Goal: Book appointment/travel/reservation

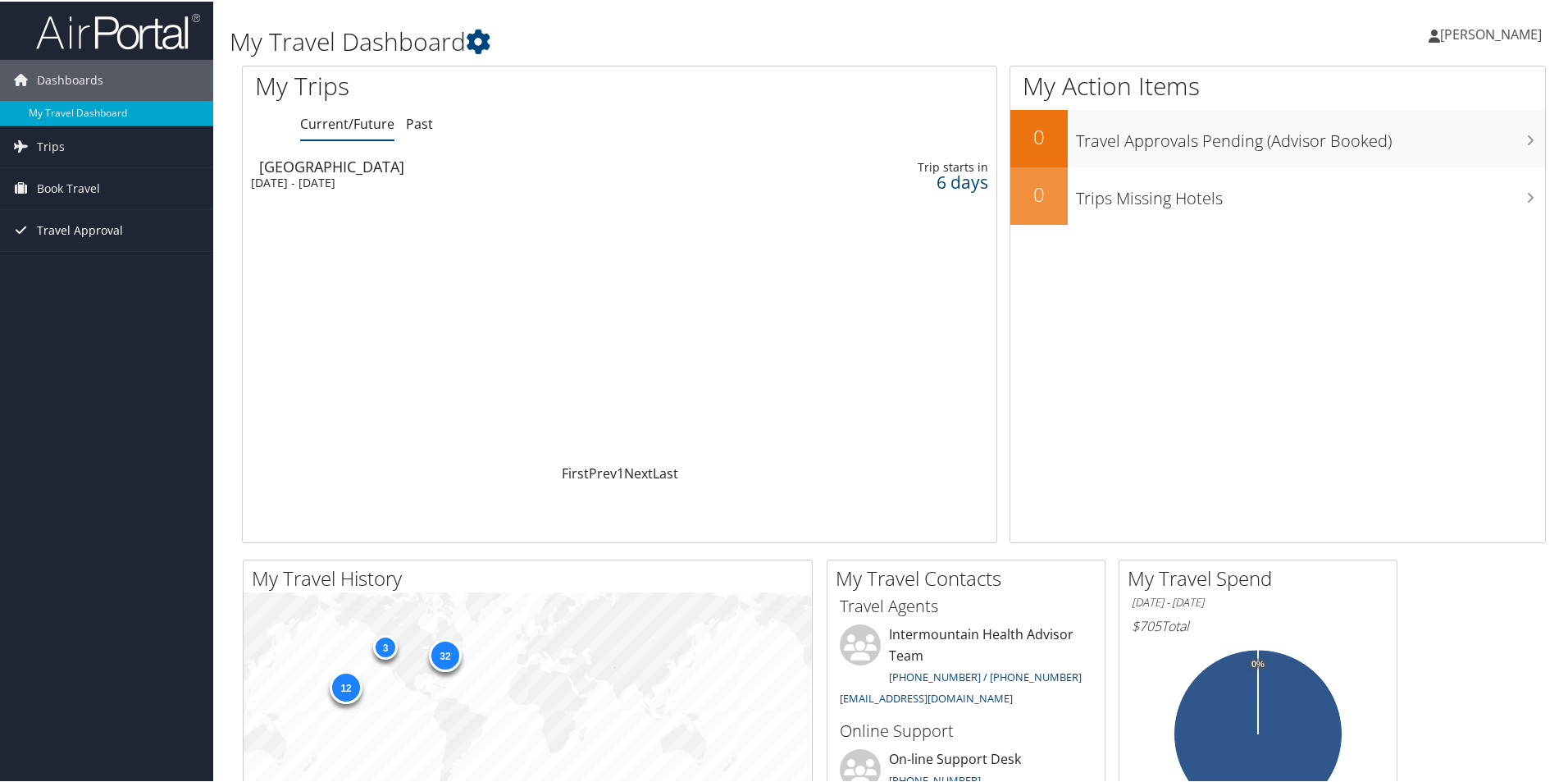
click at [79, 221] on span "Travel Approval" at bounding box center [79, 229] width 86 height 41
click at [80, 187] on span "Book Travel" at bounding box center [68, 187] width 64 height 41
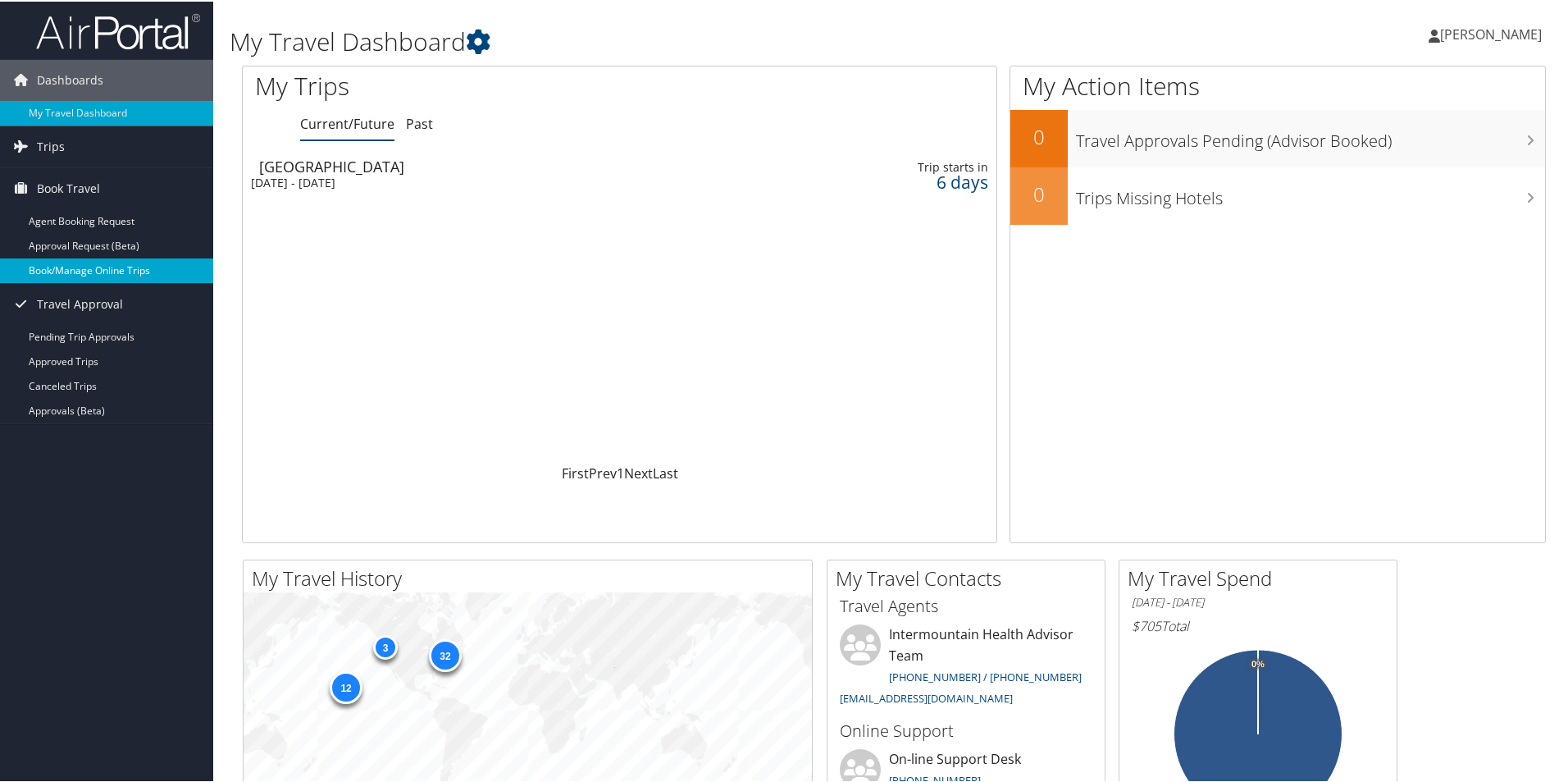
click at [117, 260] on link "Book/Manage Online Trips" at bounding box center [107, 269] width 213 height 24
